Goal: Information Seeking & Learning: Learn about a topic

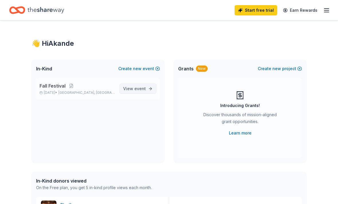
click at [148, 89] on link "View event" at bounding box center [137, 89] width 37 height 10
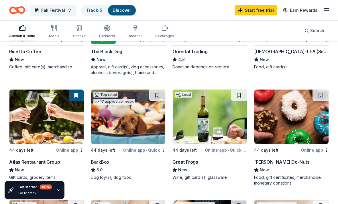
scroll to position [127, 0]
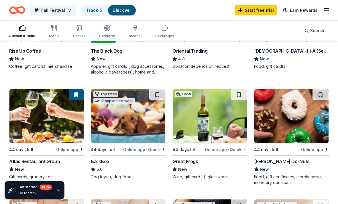
click at [40, 126] on img at bounding box center [46, 116] width 74 height 54
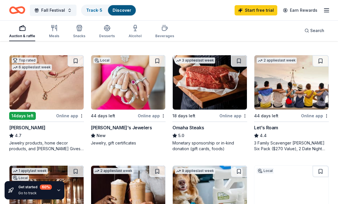
scroll to position [271, 0]
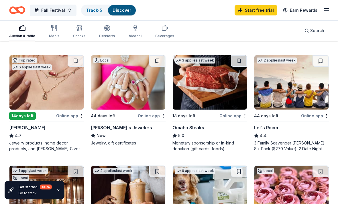
click at [57, 90] on img at bounding box center [46, 83] width 74 height 54
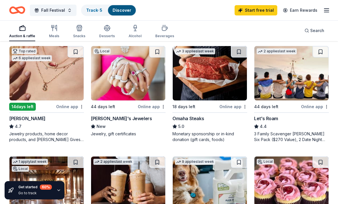
click at [131, 78] on img at bounding box center [128, 73] width 74 height 54
click at [203, 76] on img at bounding box center [210, 73] width 74 height 54
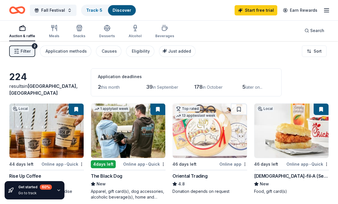
scroll to position [0, 0]
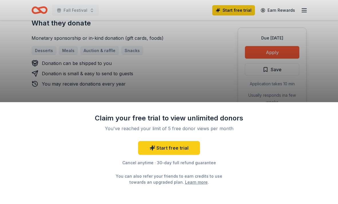
scroll to position [258, 0]
click at [280, 49] on div "Claim your free trial to view unlimited donors You've reached your limit of 5 f…" at bounding box center [169, 102] width 338 height 204
click at [267, 52] on div "Claim your free trial to view unlimited donors You've reached your limit of 5 f…" at bounding box center [169, 102] width 338 height 204
click at [264, 52] on div "Claim your free trial to view unlimited donors You've reached your limit of 5 f…" at bounding box center [169, 102] width 338 height 204
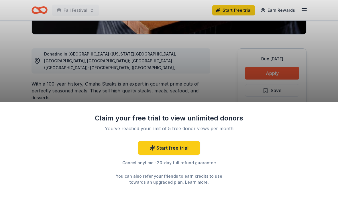
scroll to position [139, 0]
